Goal: Task Accomplishment & Management: Manage account settings

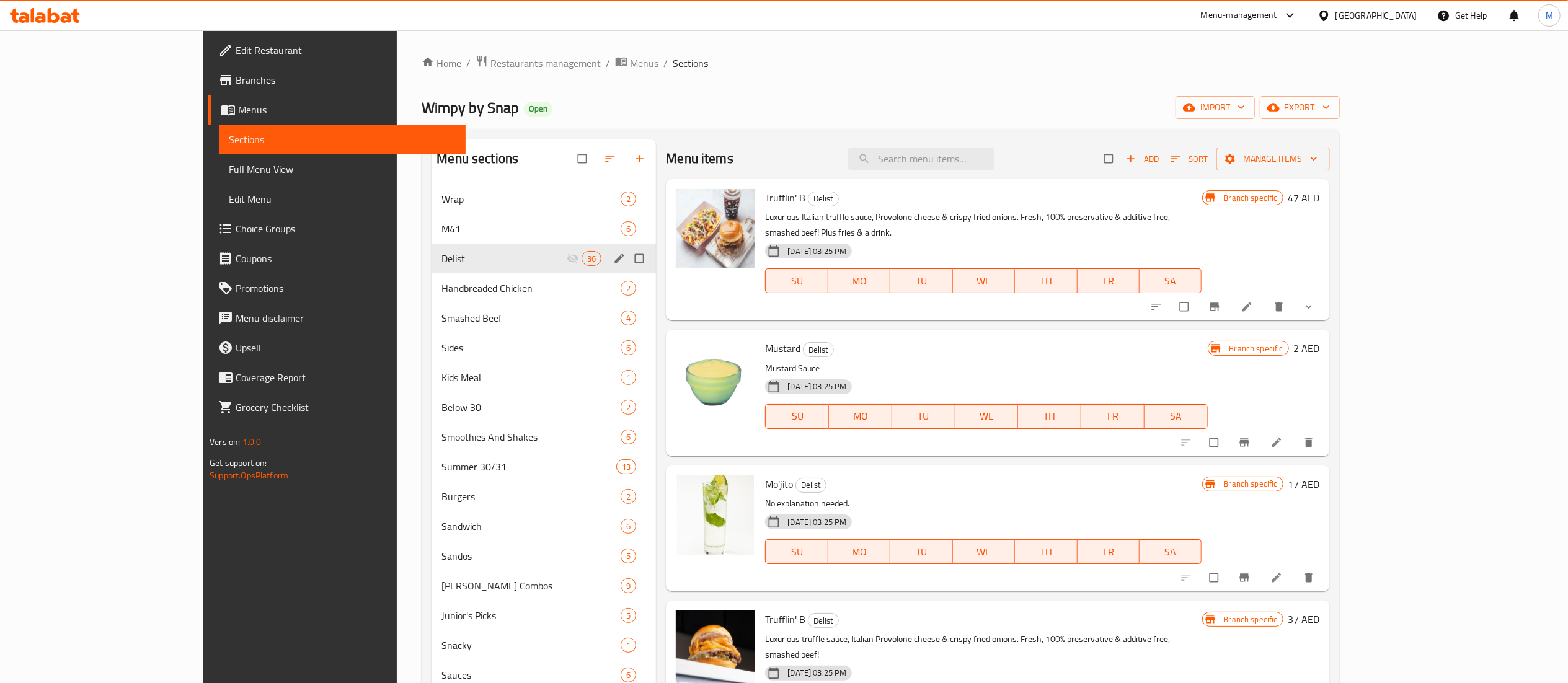
click at [627, 253] on input "Menu sections" at bounding box center [640, 258] width 26 height 24
checkbox input "true"
click at [574, 153] on icon "button" at bounding box center [580, 159] width 13 height 13
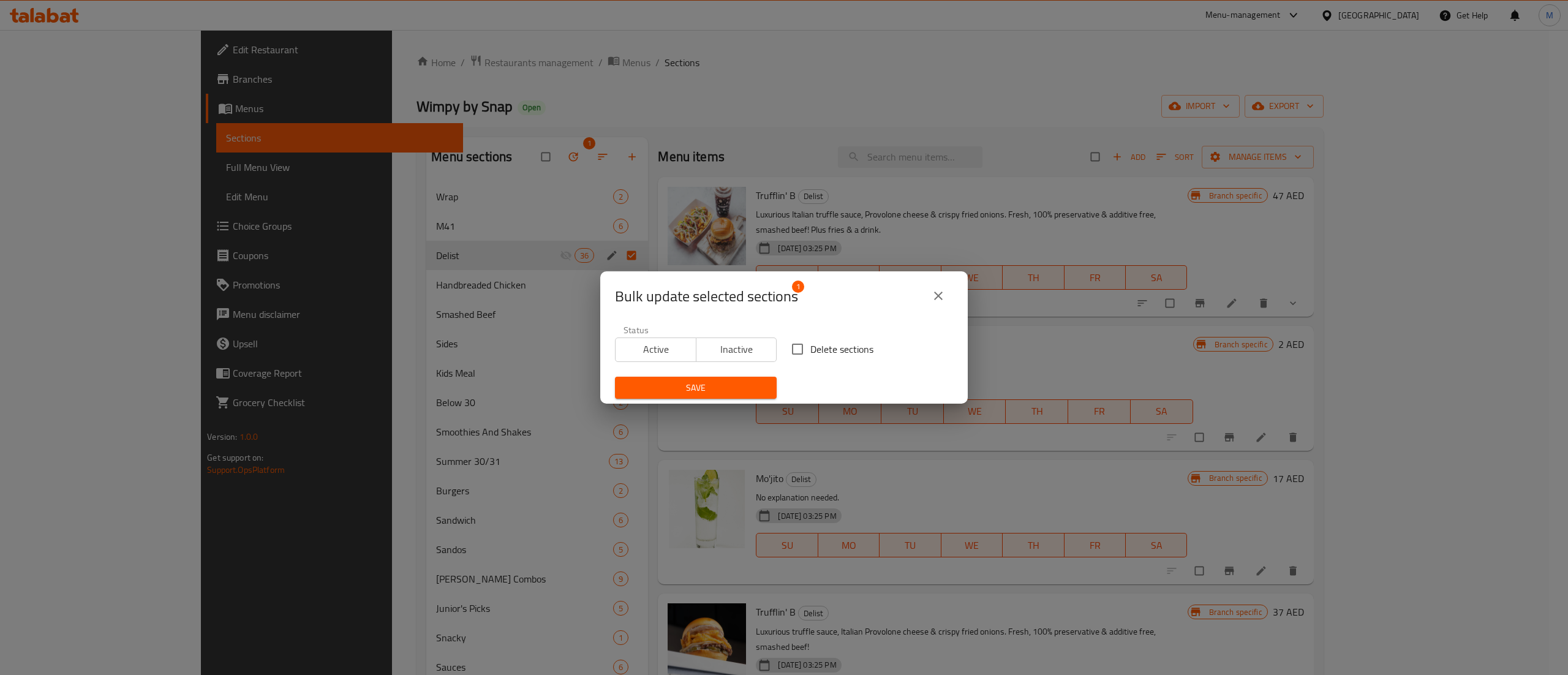
drag, startPoint x: 834, startPoint y: 352, endPoint x: 828, endPoint y: 350, distance: 6.3
click at [834, 346] on span "Delete sections" at bounding box center [842, 349] width 63 height 15
click at [811, 346] on input "Delete sections" at bounding box center [797, 349] width 26 height 26
checkbox input "true"
click at [683, 392] on span "Save" at bounding box center [695, 387] width 142 height 15
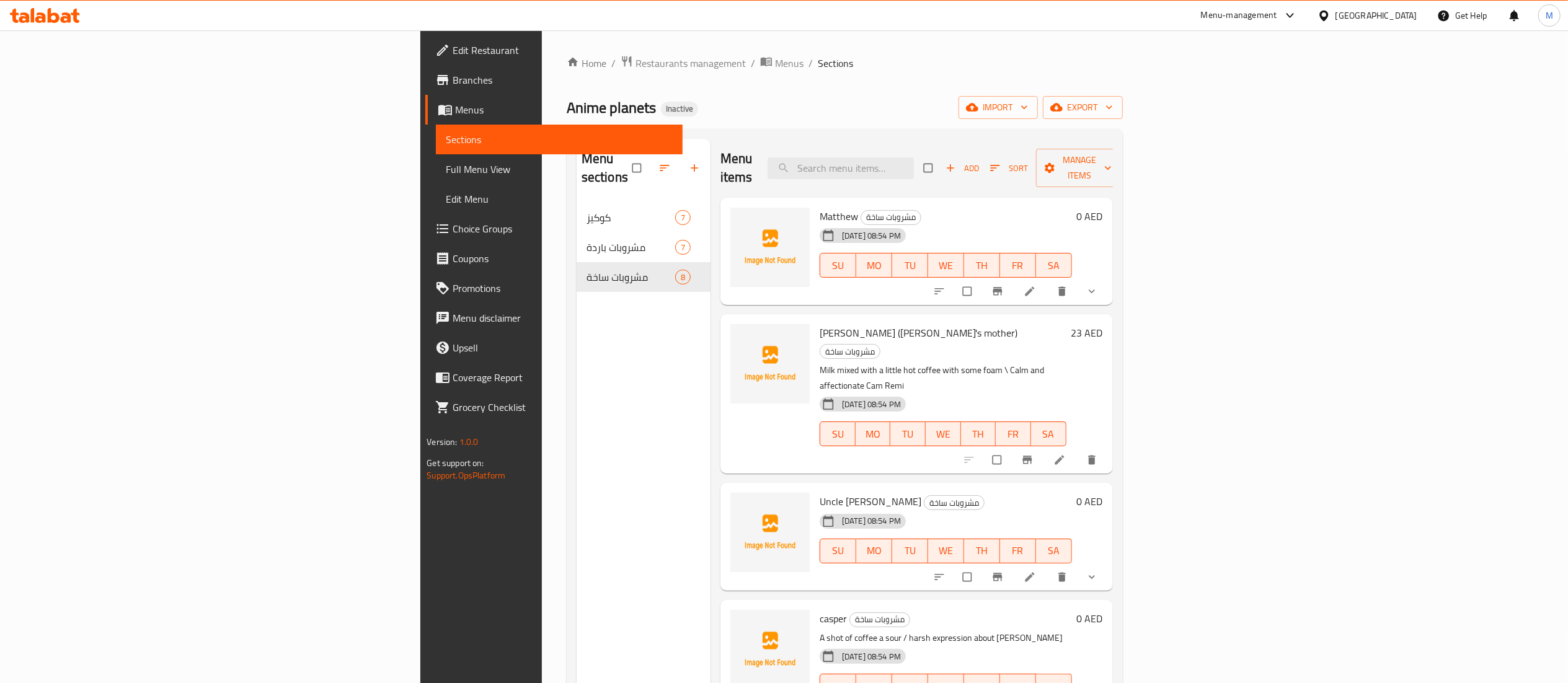
click at [1355, 15] on div "[GEOGRAPHIC_DATA]" at bounding box center [1376, 15] width 82 height 14
click at [1345, 12] on div "[GEOGRAPHIC_DATA]" at bounding box center [1376, 15] width 82 height 14
click at [1242, 121] on div "[GEOGRAPHIC_DATA]" at bounding box center [1283, 126] width 82 height 14
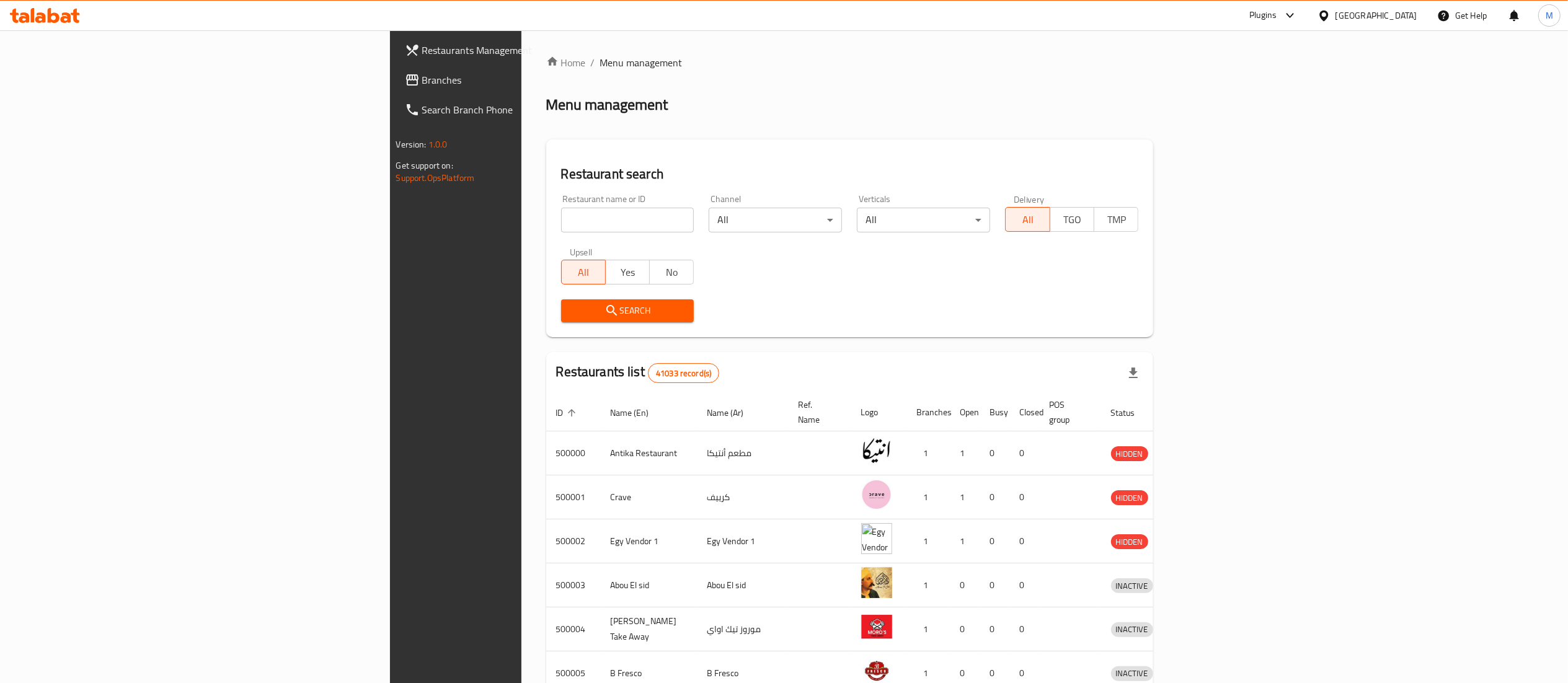
click at [52, 18] on icon at bounding box center [45, 15] width 70 height 15
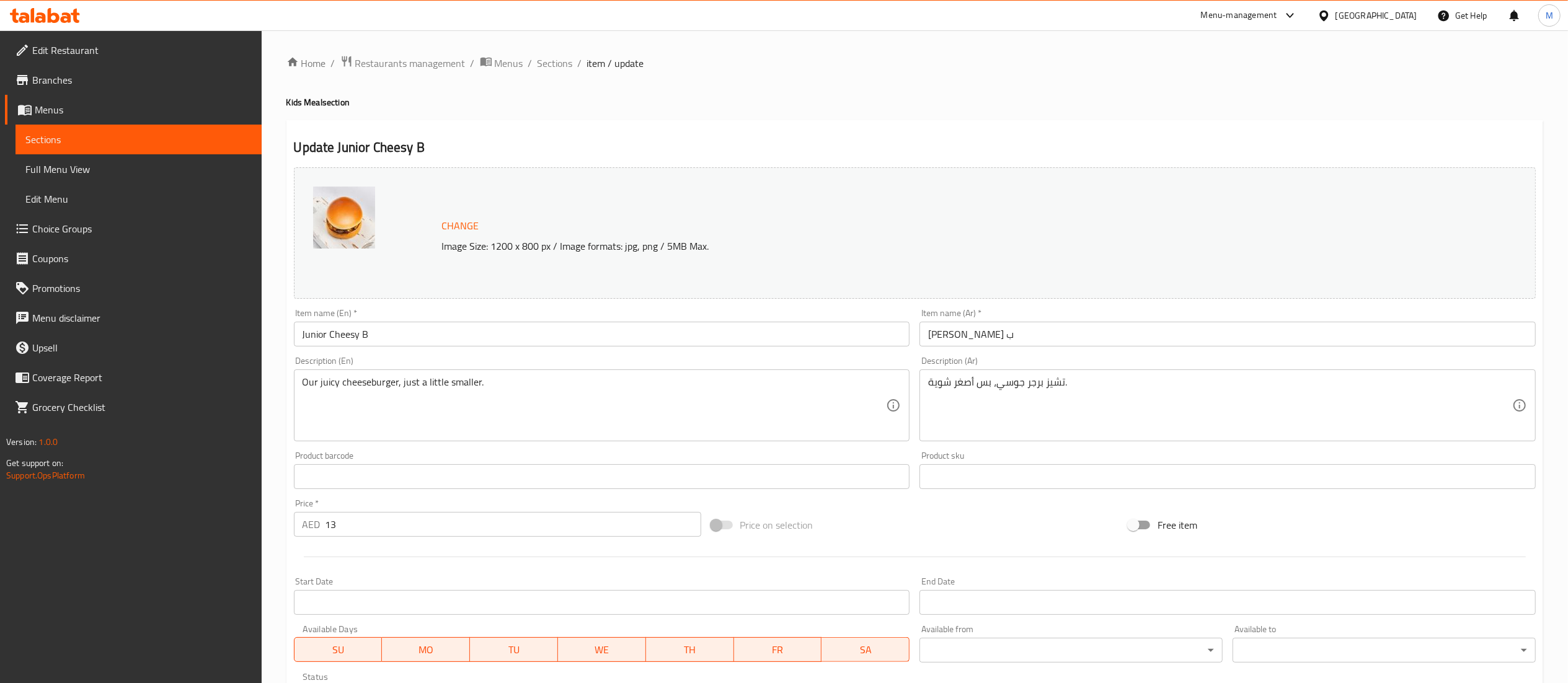
drag, startPoint x: 398, startPoint y: 340, endPoint x: 0, endPoint y: 424, distance: 406.8
click at [0, 424] on div "Edit Restaurant Branches Menus Sections Full Menu View Edit Menu Choice Groups …" at bounding box center [784, 462] width 1568 height 863
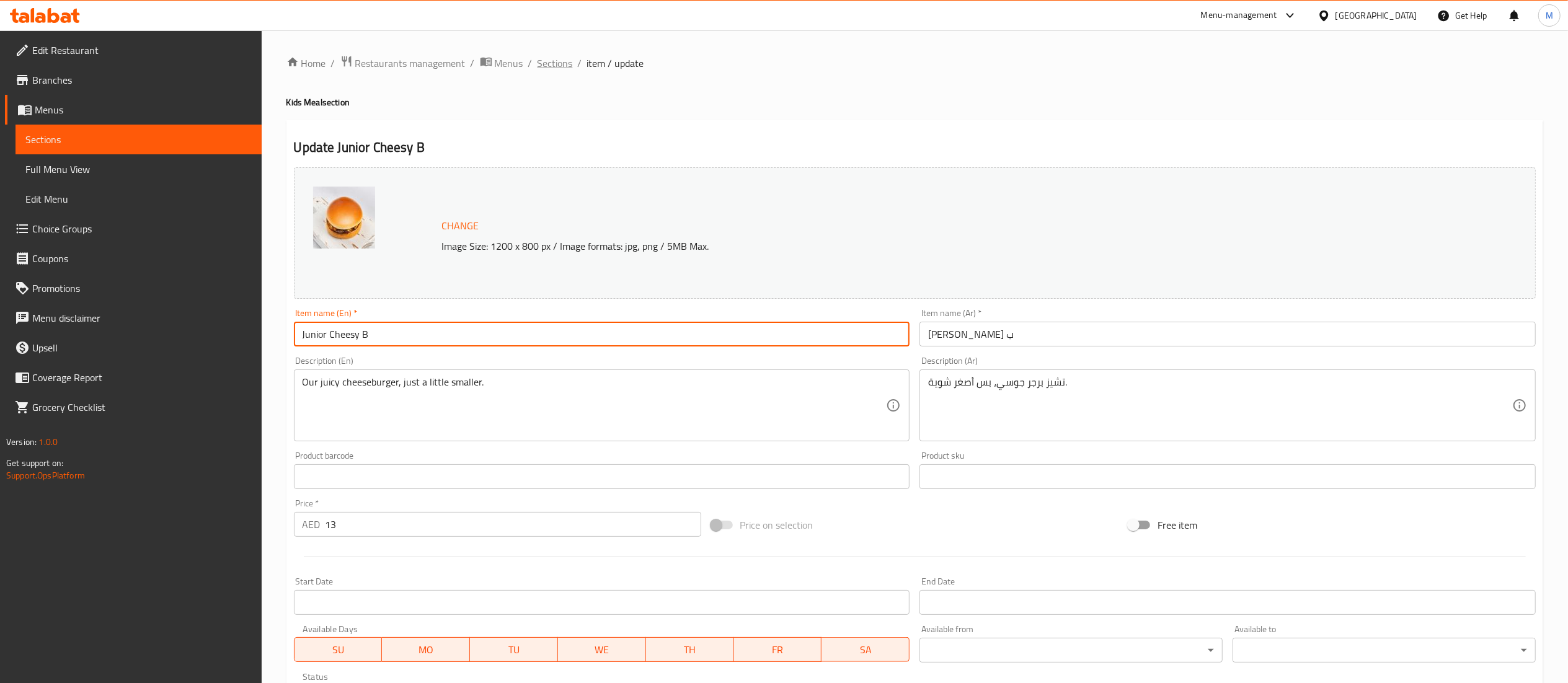
click at [559, 57] on span "Sections" at bounding box center [555, 63] width 35 height 15
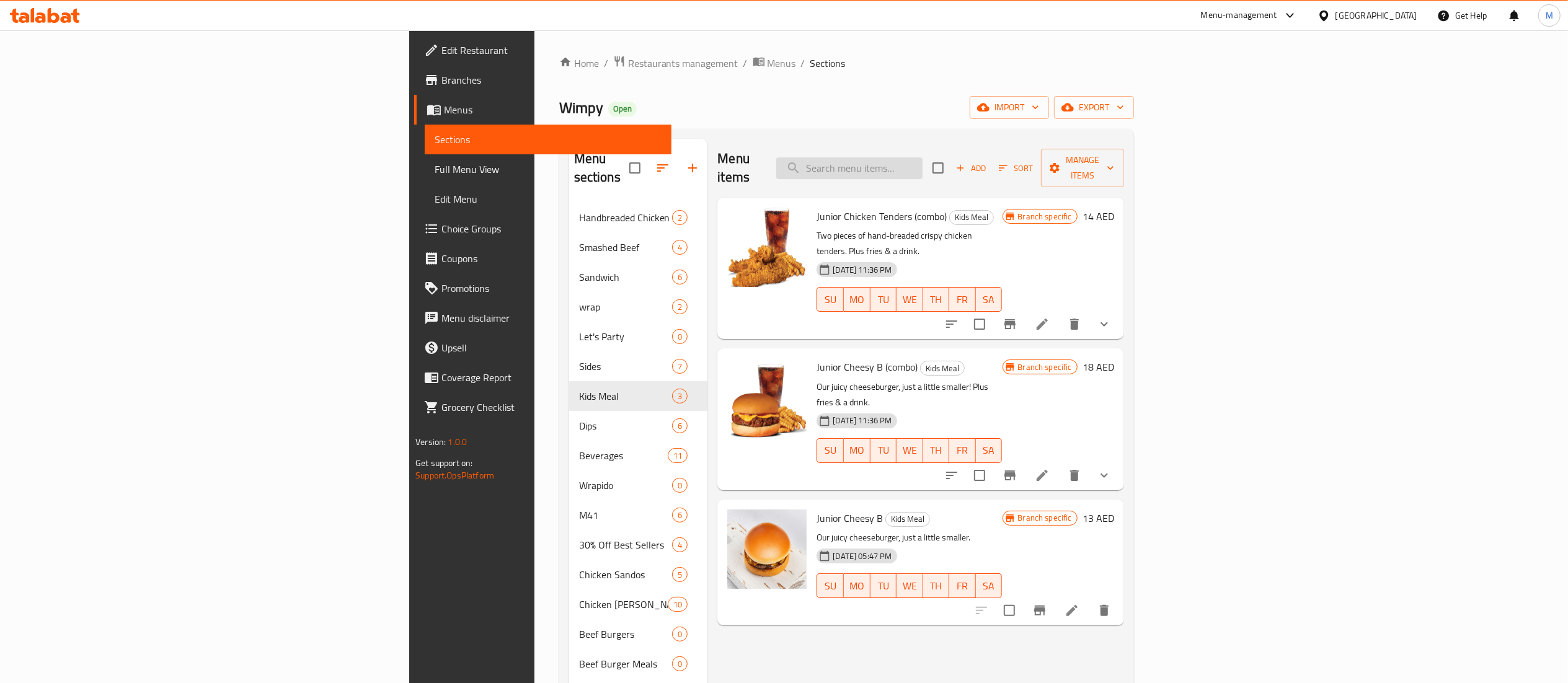
click at [922, 161] on input "search" at bounding box center [849, 168] width 146 height 21
paste input "Junior Cheesy B"
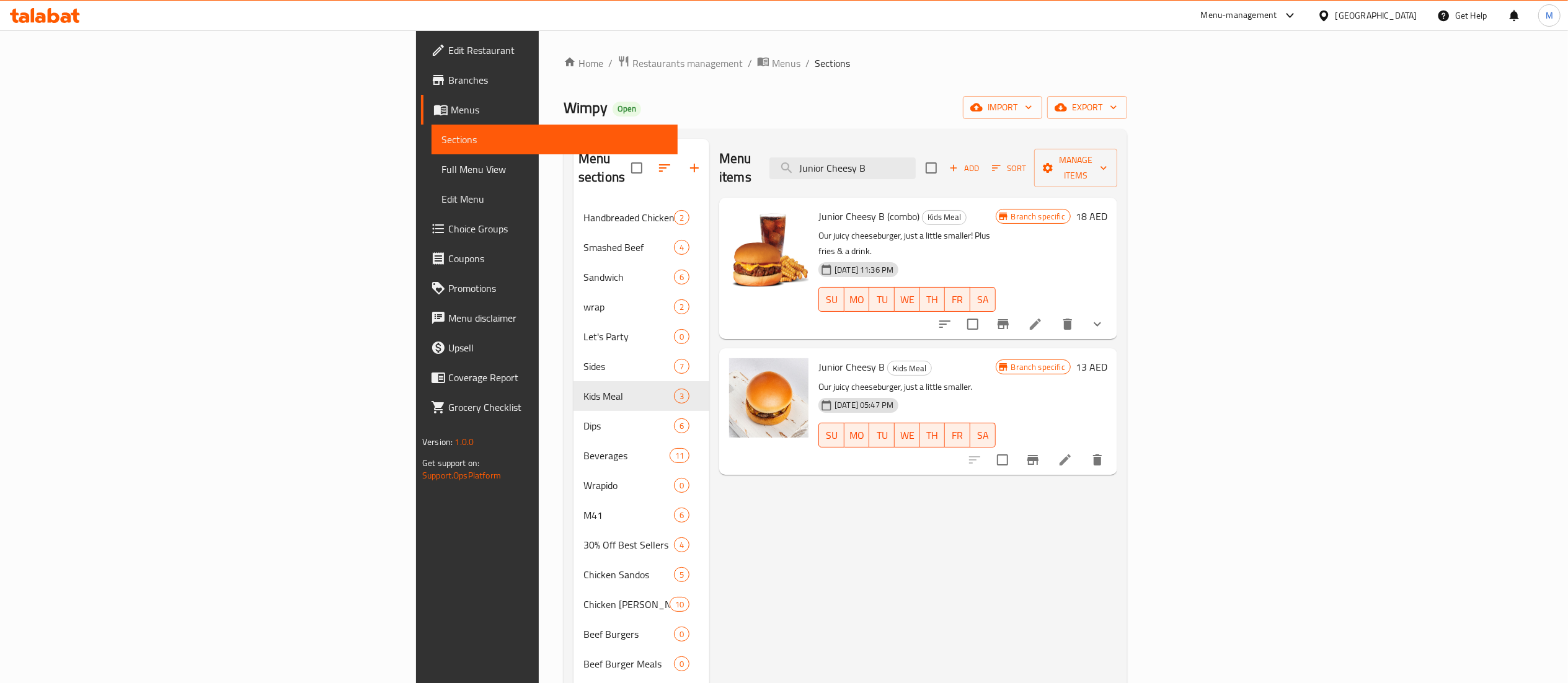
type input "Junior Cheesy B"
click at [1104, 452] on icon "delete" at bounding box center [1097, 460] width 15 height 15
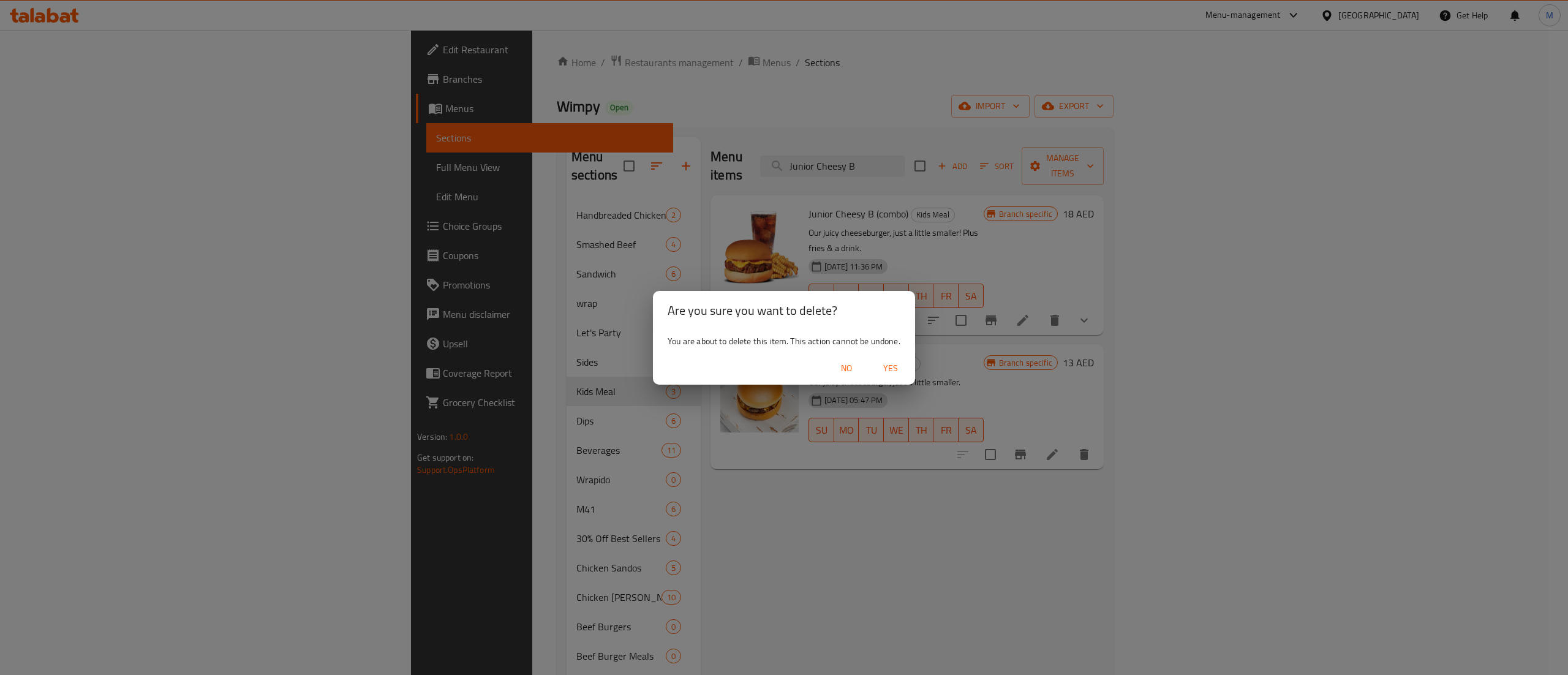
click at [897, 369] on span "Yes" at bounding box center [890, 368] width 29 height 15
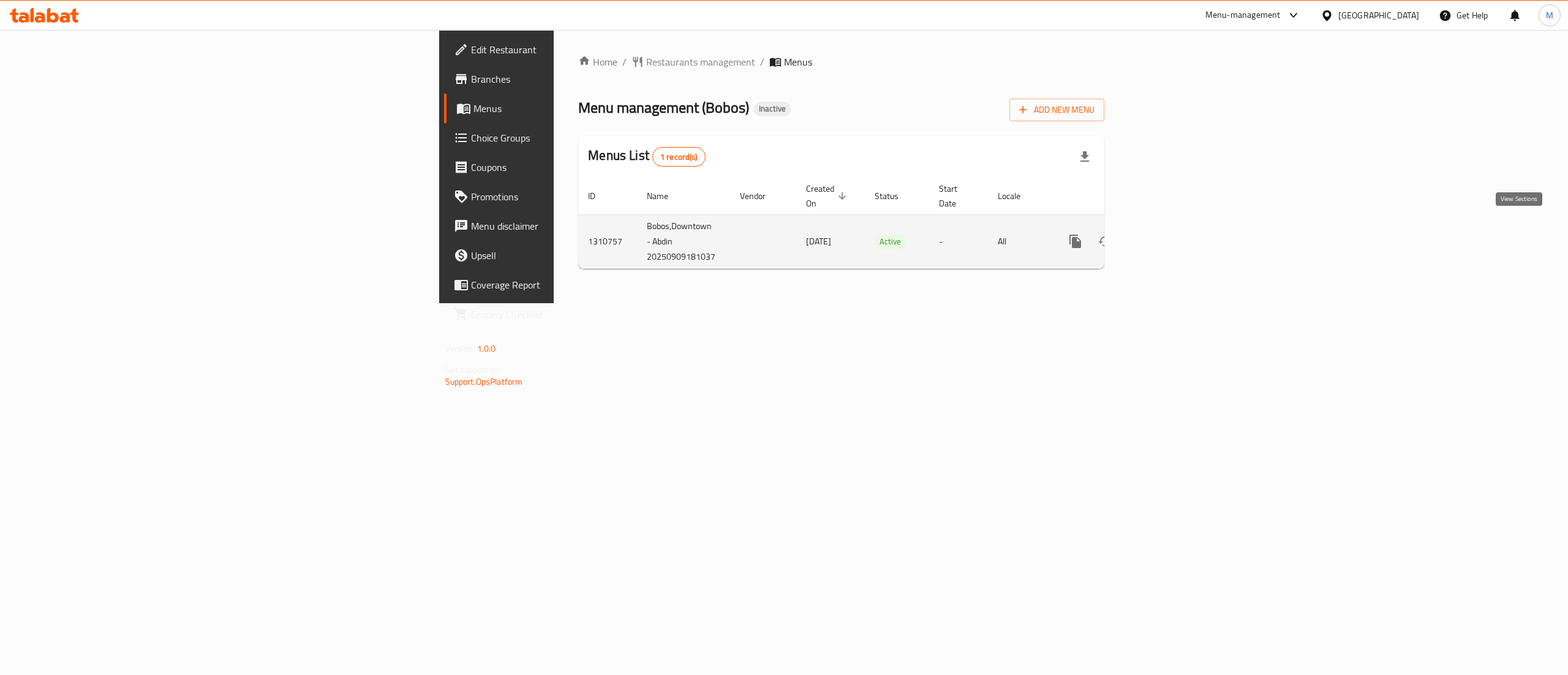
click at [1171, 234] on icon "enhanced table" at bounding box center [1163, 241] width 15 height 15
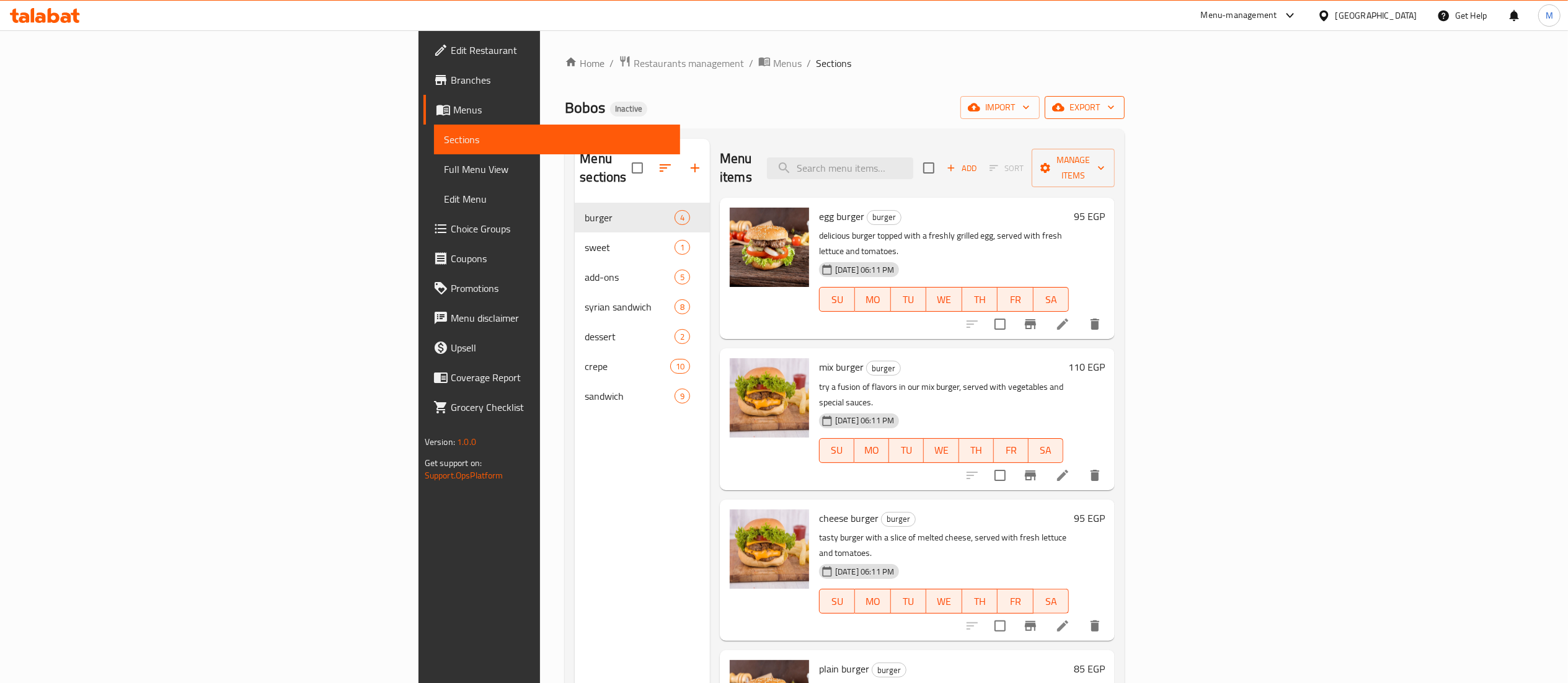
click at [1115, 104] on span "export" at bounding box center [1085, 107] width 60 height 15
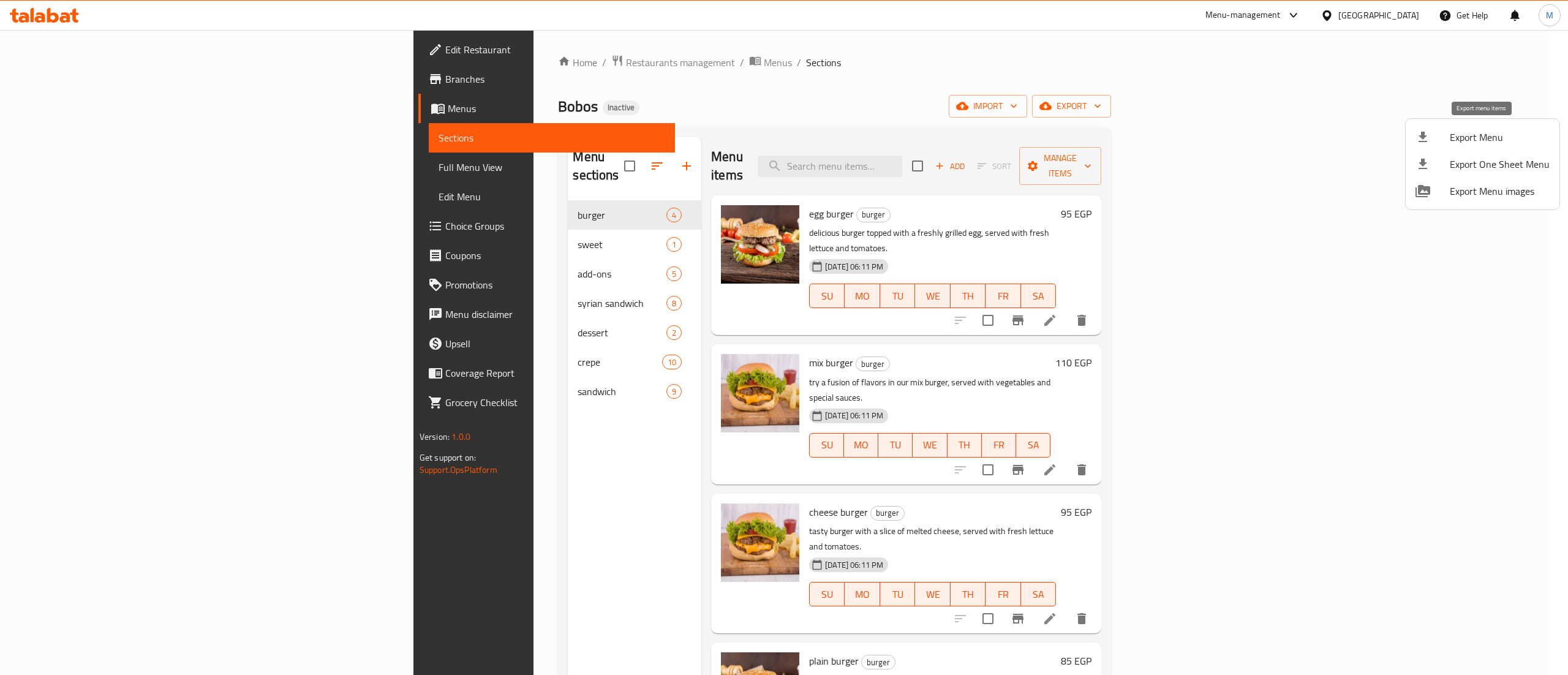
click at [1472, 143] on span "Export Menu" at bounding box center [1500, 137] width 100 height 15
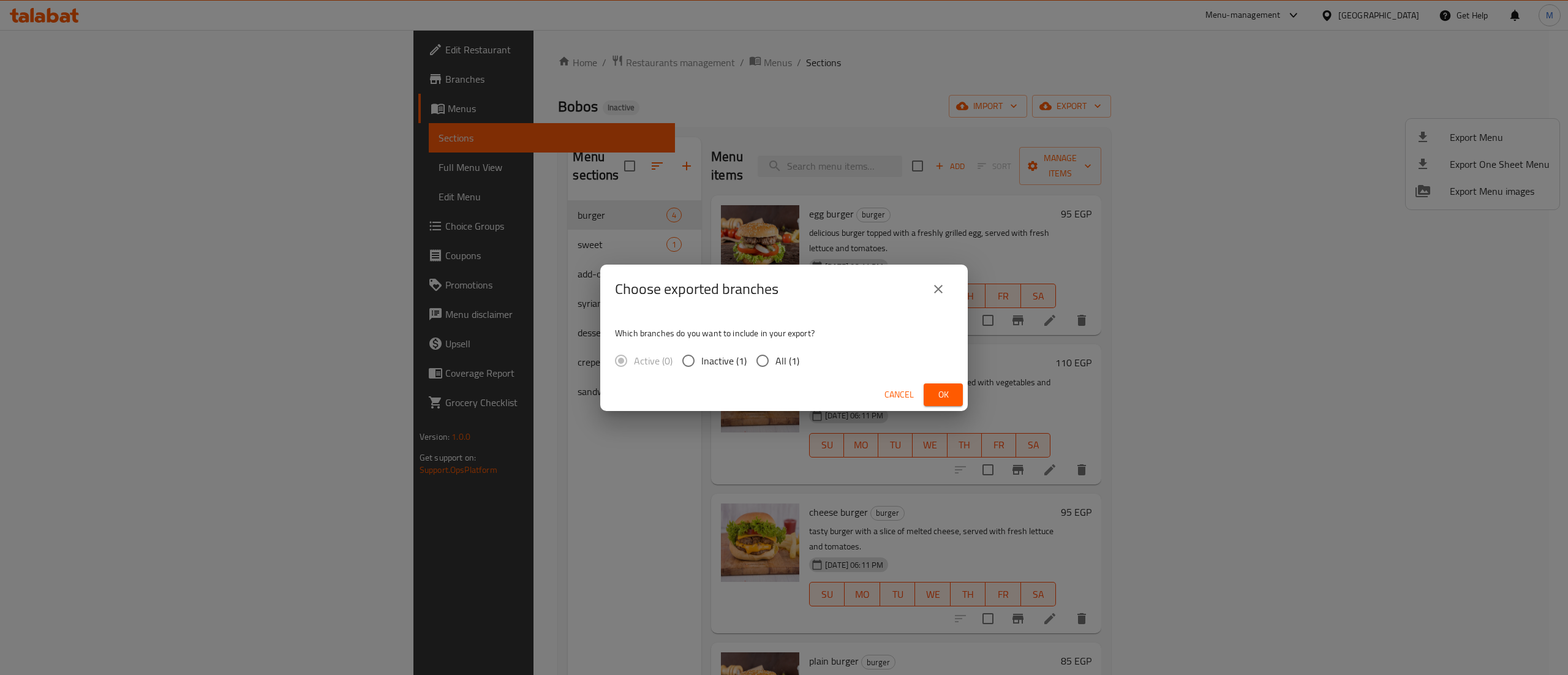
click at [787, 365] on span "All (1)" at bounding box center [787, 361] width 24 height 15
click at [775, 365] on input "All (1)" at bounding box center [762, 361] width 26 height 26
radio input "true"
click at [931, 390] on button "Ok" at bounding box center [943, 394] width 39 height 23
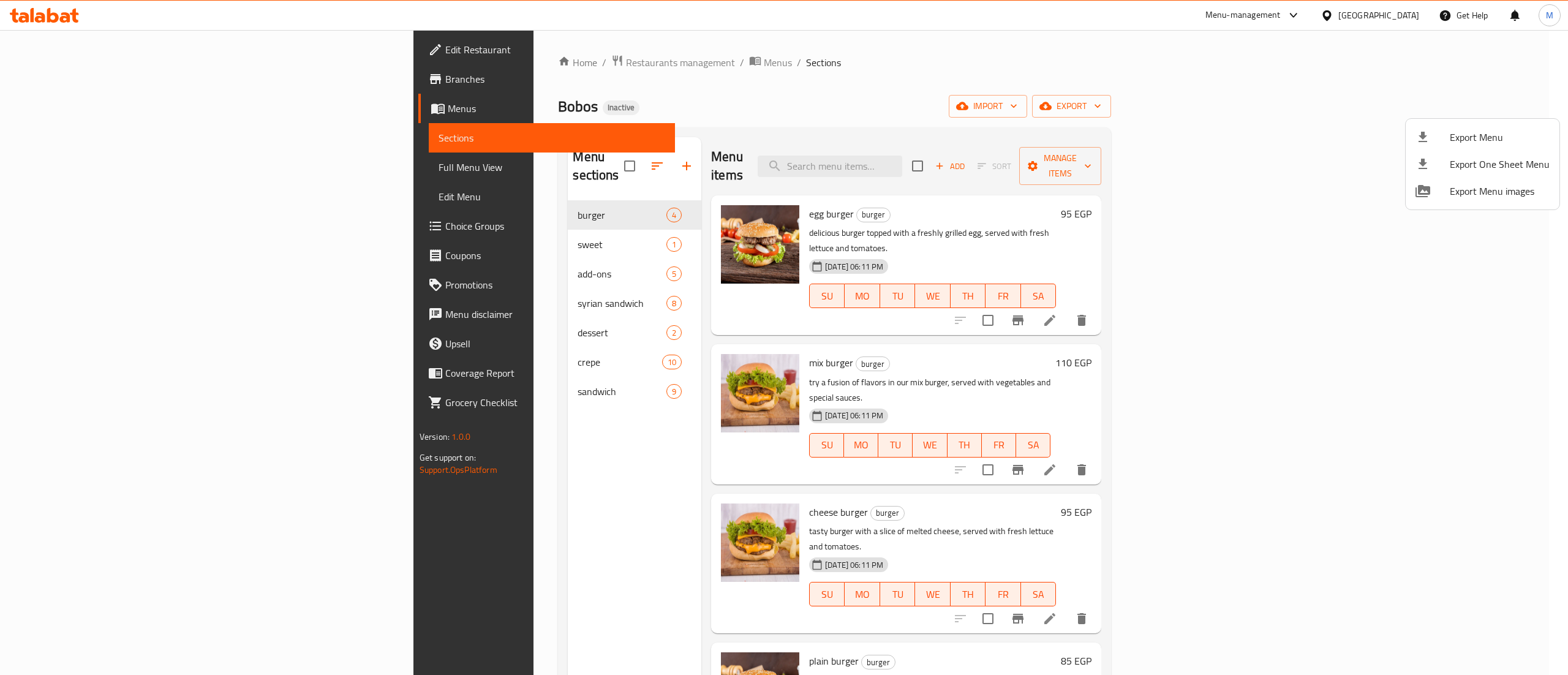
click at [941, 385] on div at bounding box center [784, 337] width 1568 height 675
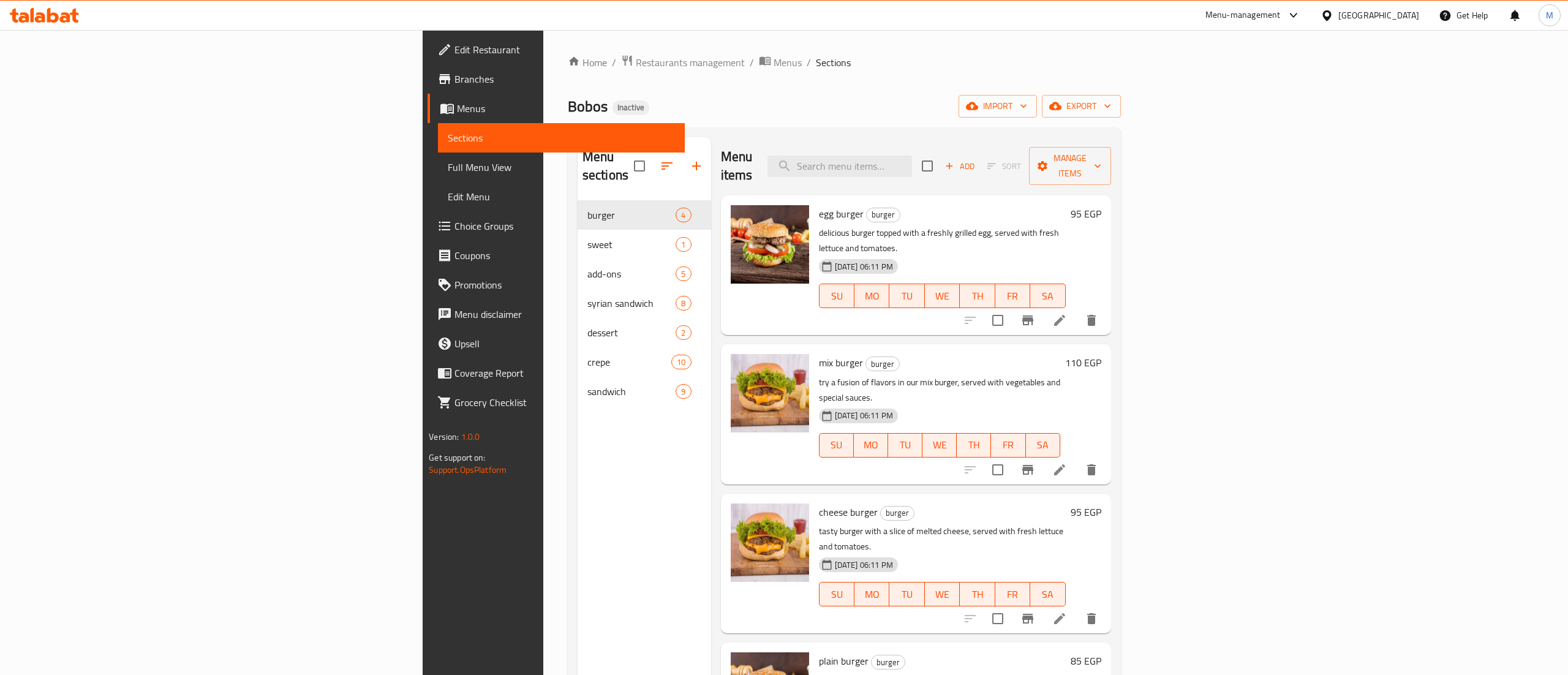
click at [918, 436] on span "TU" at bounding box center [905, 445] width 24 height 18
drag, startPoint x: 800, startPoint y: 288, endPoint x: 677, endPoint y: 213, distance: 144.1
click at [726, 213] on div "egg burger burger delicious burger topped with a freshly grilled egg, served wi…" at bounding box center [916, 265] width 380 height 130
click at [918, 436] on span "TU" at bounding box center [905, 445] width 24 height 18
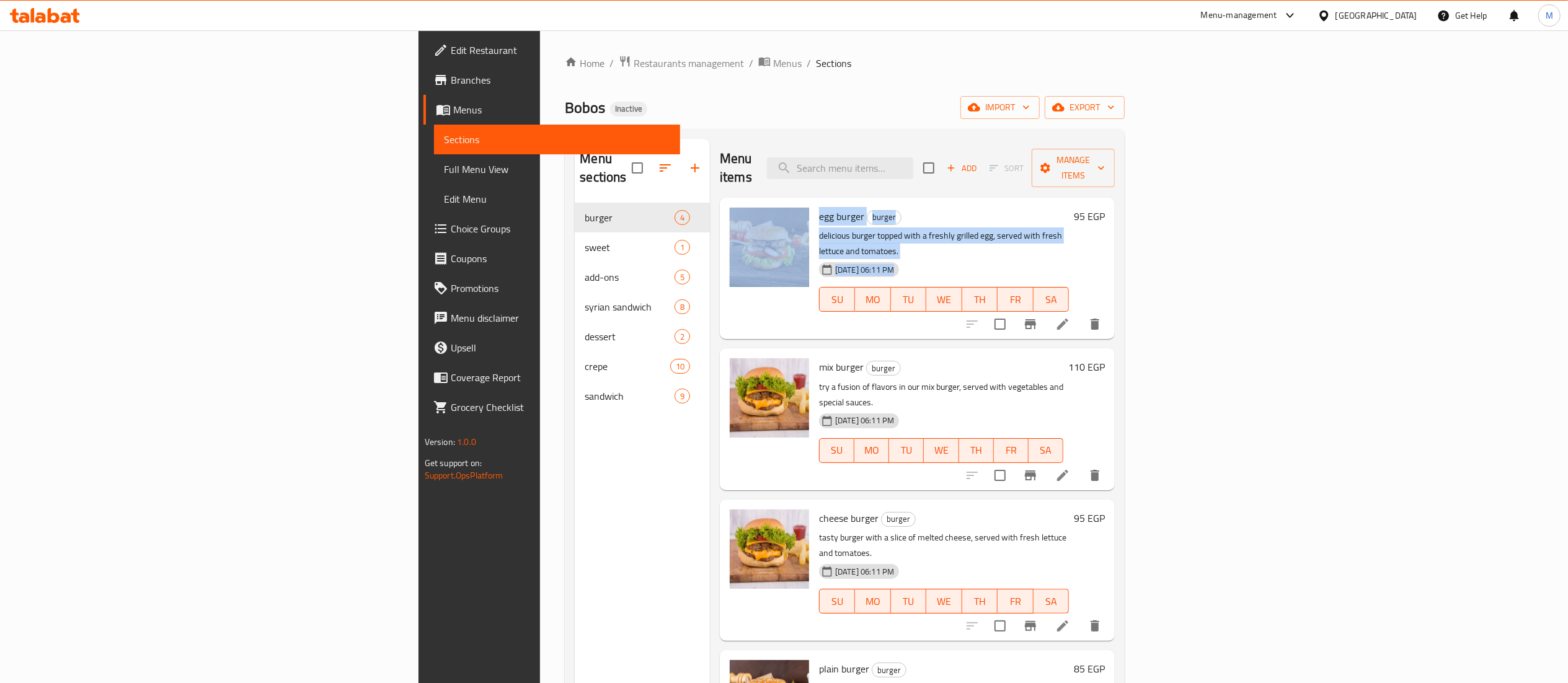
click at [1124, 67] on ol "Home / Restaurants management / Menus / Sections" at bounding box center [844, 63] width 560 height 16
